Goal: Check status: Check status

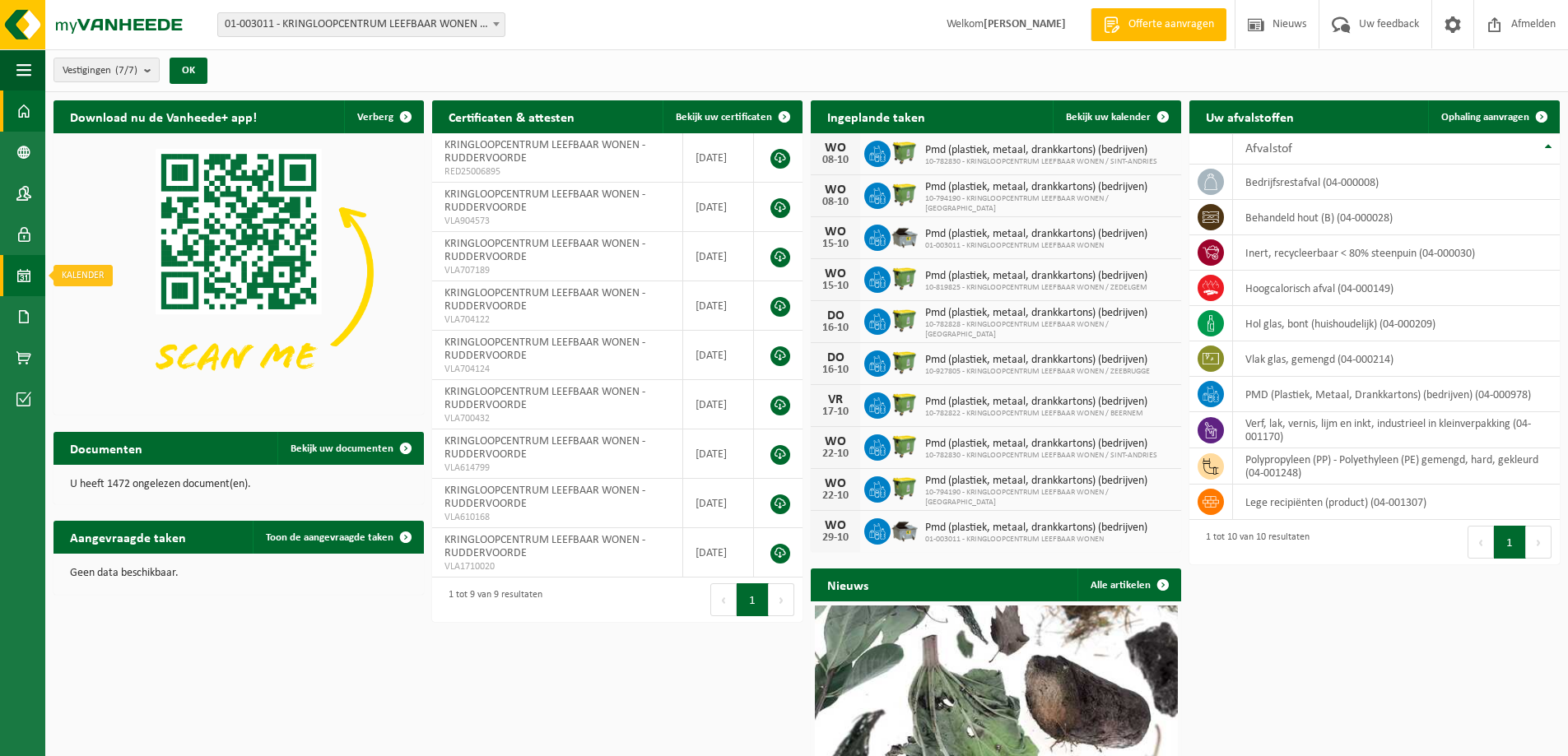
click at [24, 275] on span at bounding box center [24, 276] width 15 height 42
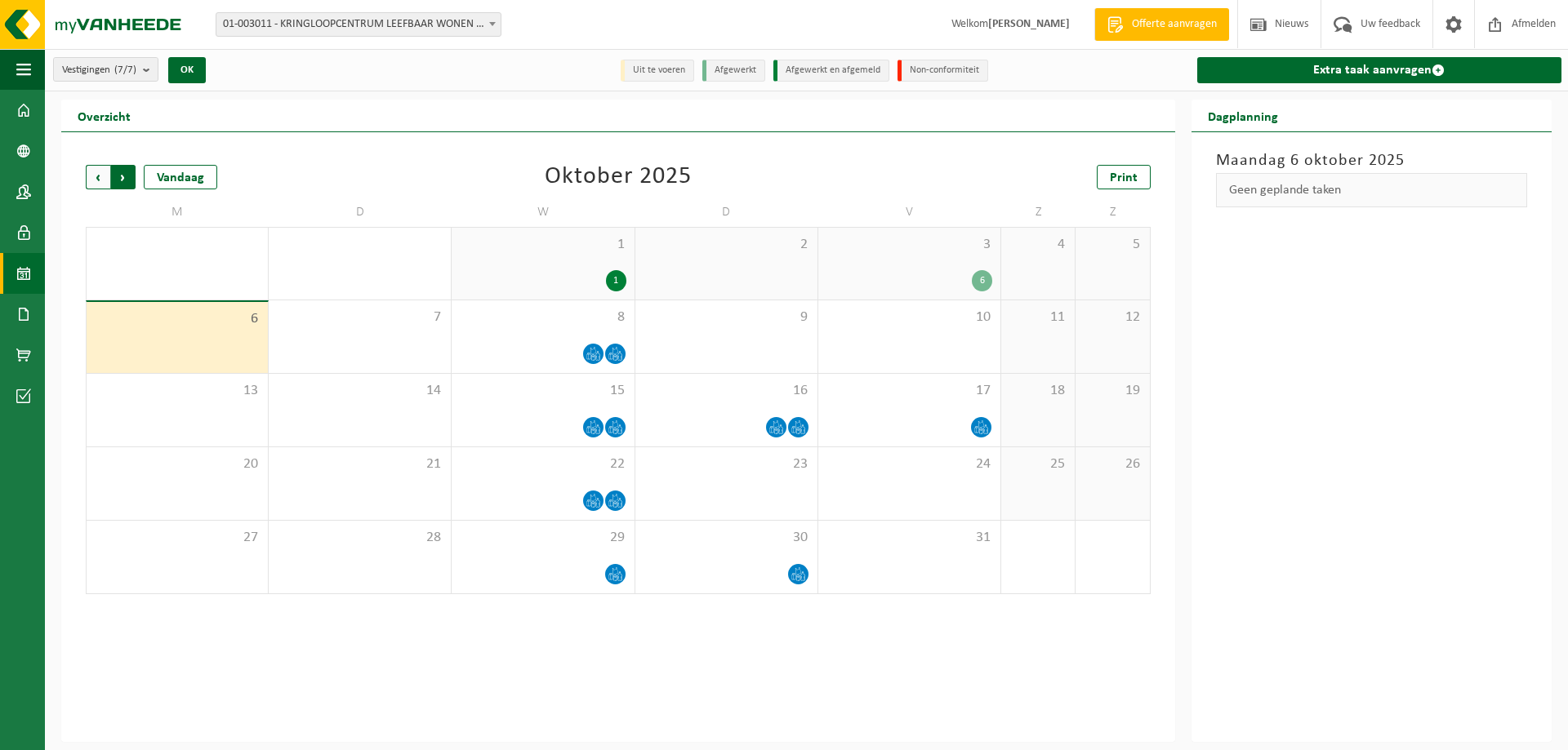
click at [100, 173] on span "Vorige" at bounding box center [97, 177] width 25 height 25
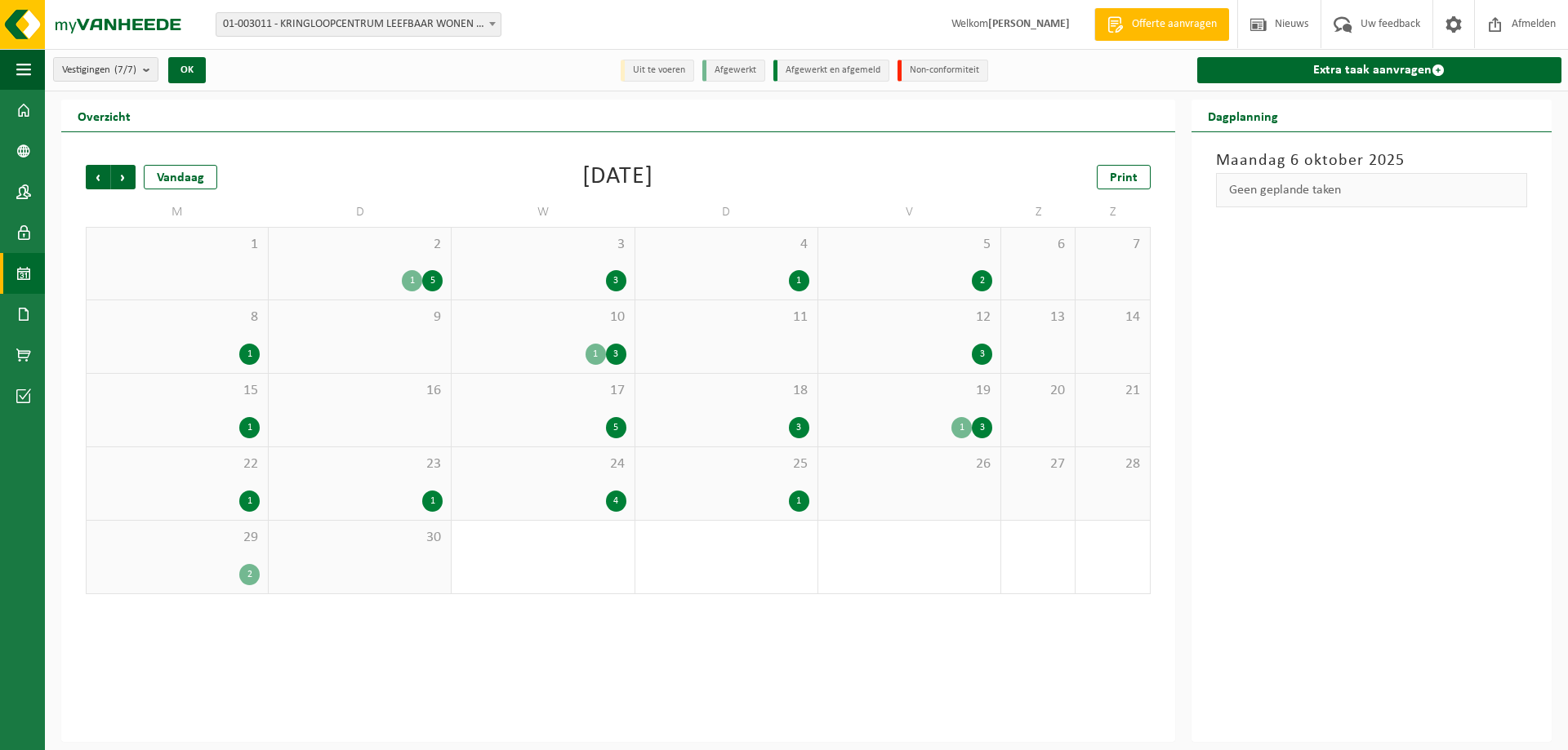
click at [246, 571] on div "2" at bounding box center [249, 575] width 21 height 22
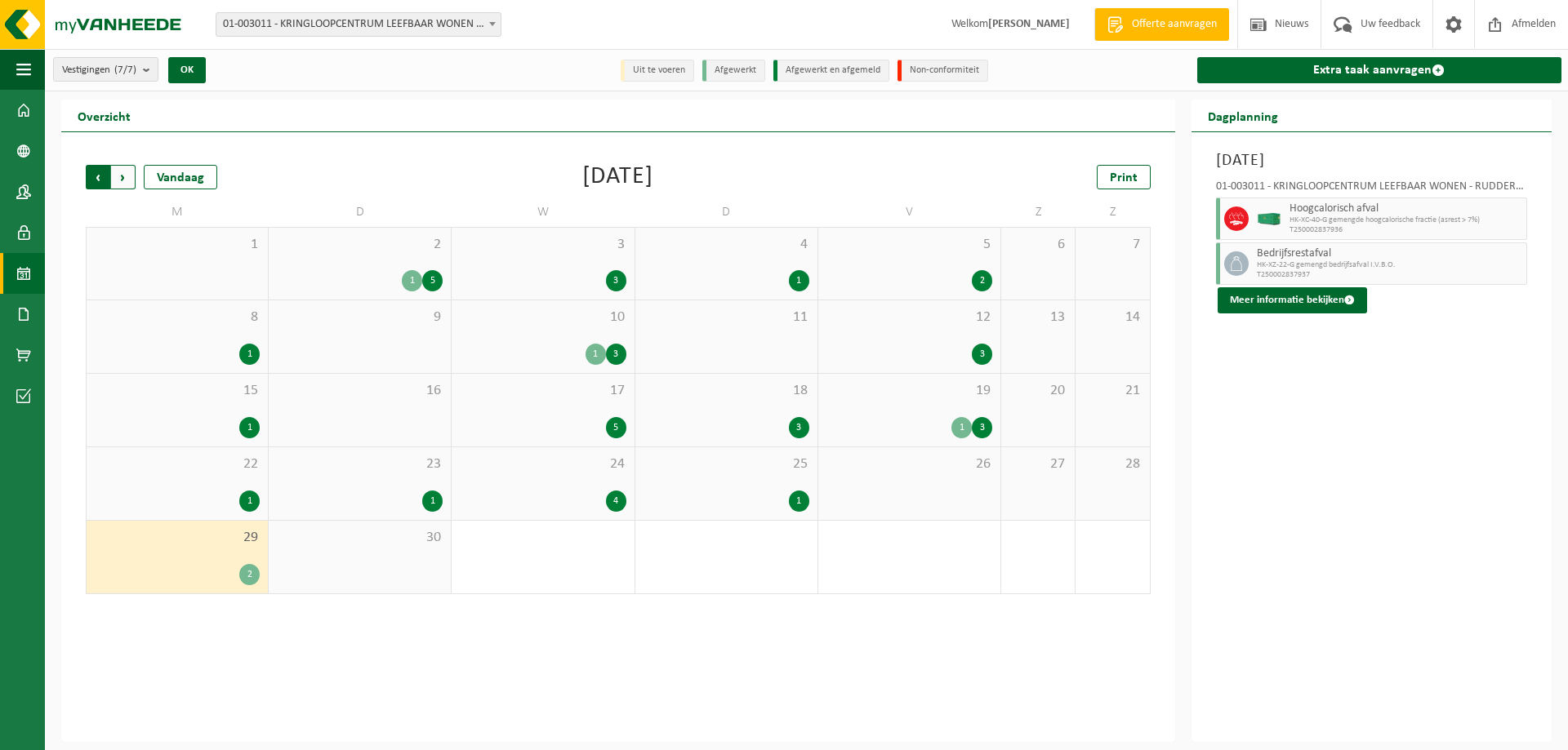
click at [127, 172] on span "Volgende" at bounding box center [123, 177] width 25 height 25
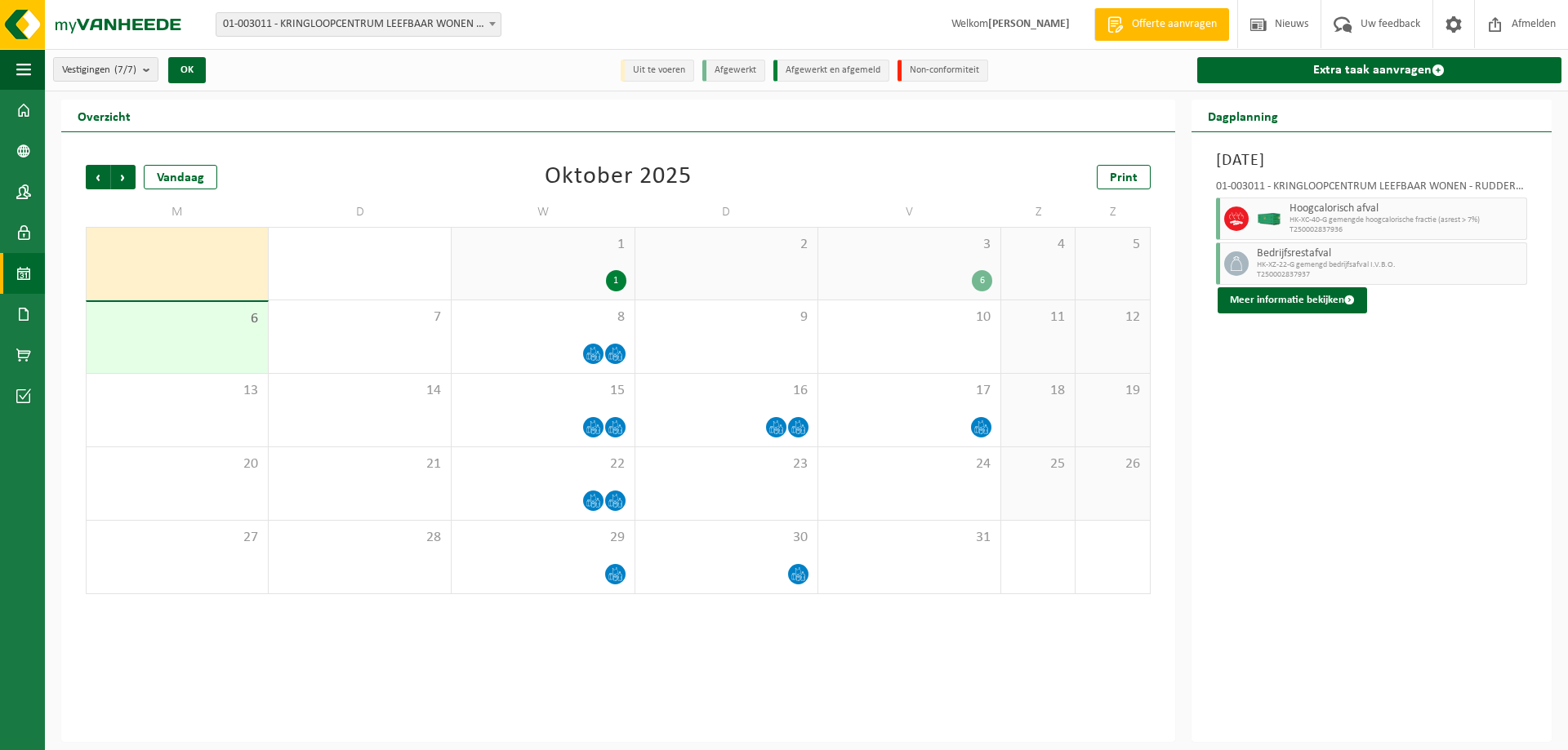
click at [614, 277] on div "1" at bounding box center [615, 281] width 21 height 22
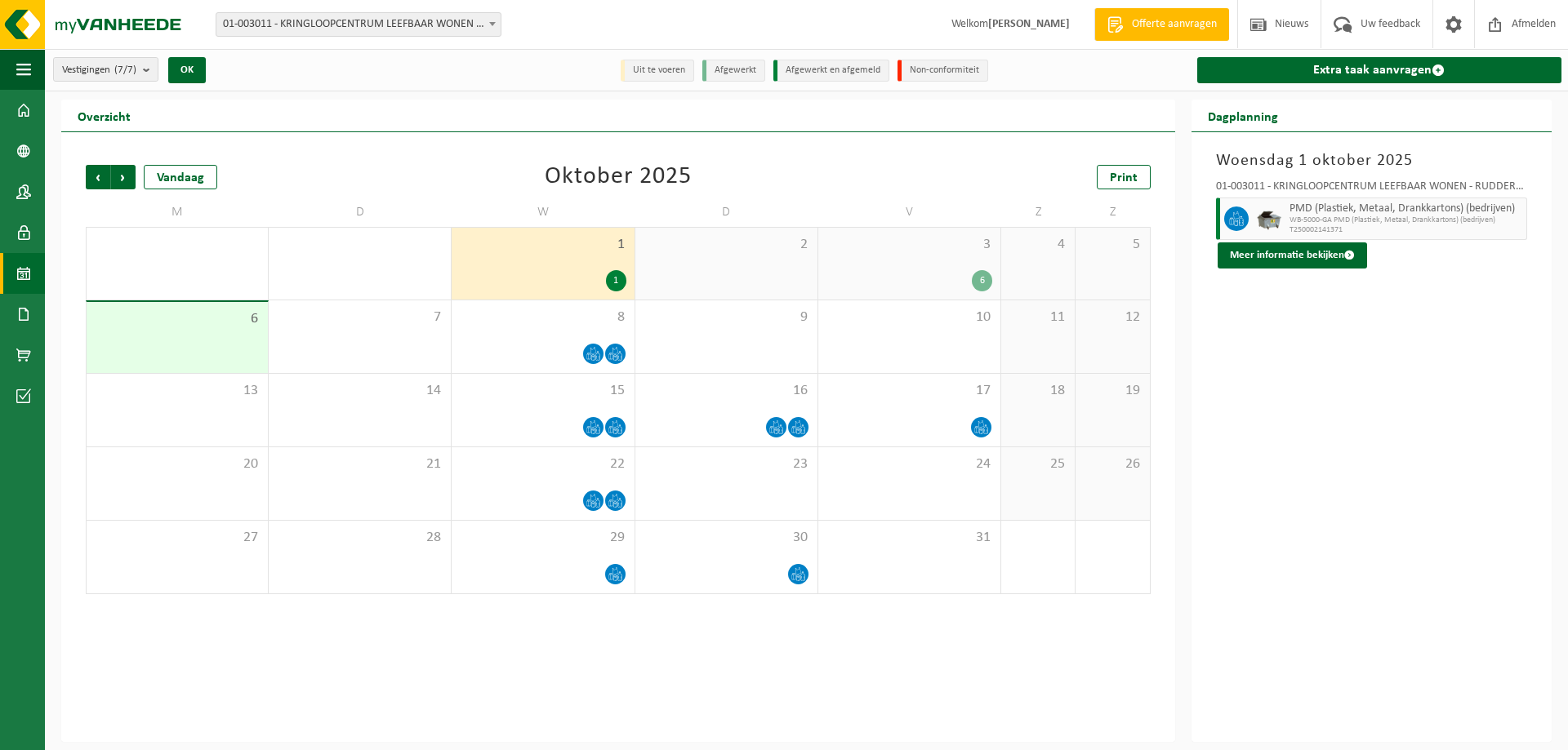
click at [982, 278] on div "6" at bounding box center [982, 281] width 21 height 22
